Goal: Book appointment/travel/reservation

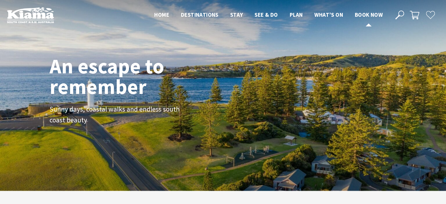
click at [369, 15] on span "Book now" at bounding box center [369, 14] width 28 height 7
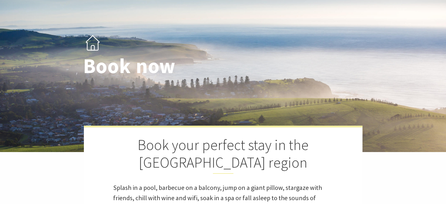
select select "3"
select select "2"
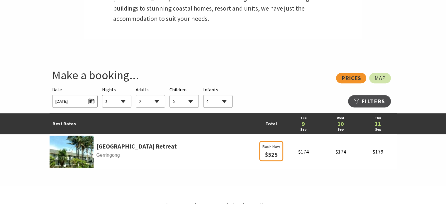
scroll to position [275, 0]
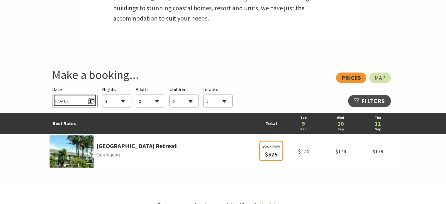
click at [77, 100] on span "Tue 09/09/2025" at bounding box center [74, 100] width 39 height 8
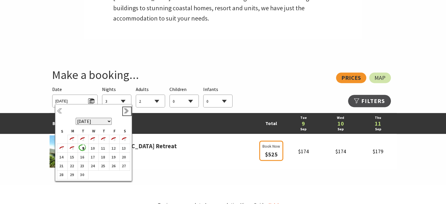
click at [126, 110] on link "Next" at bounding box center [127, 111] width 6 height 6
click at [106, 138] on b "2" at bounding box center [103, 140] width 8 height 8
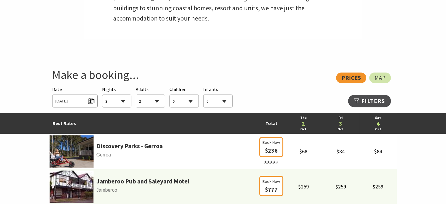
click at [126, 101] on select "1 2 3 4 5 6 7 8 9 10 11 12 13 14 15 16 17 18 19 20 21 22 23 24 25 26 27 28 29 30" at bounding box center [116, 101] width 29 height 13
select select "2"
click at [102, 95] on select "1 2 3 4 5 6 7 8 9 10 11 12 13 14 15 16 17 18 19 20 21 22 23 24 25 26 27 28 29 30" at bounding box center [116, 101] width 29 height 13
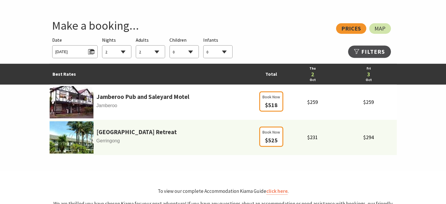
scroll to position [324, 0]
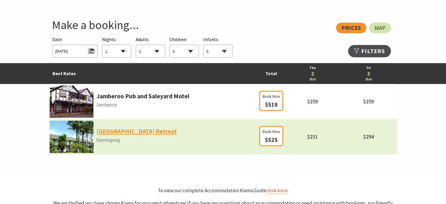
click at [129, 131] on link "Park Ridge Retreat" at bounding box center [137, 131] width 80 height 10
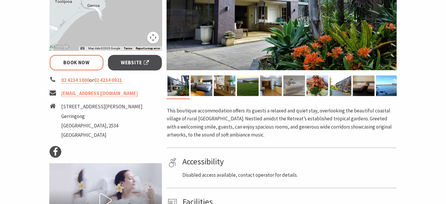
select select "2"
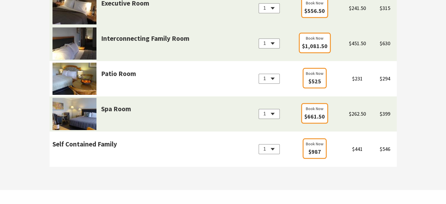
scroll to position [597, 0]
